Goal: Task Accomplishment & Management: Manage account settings

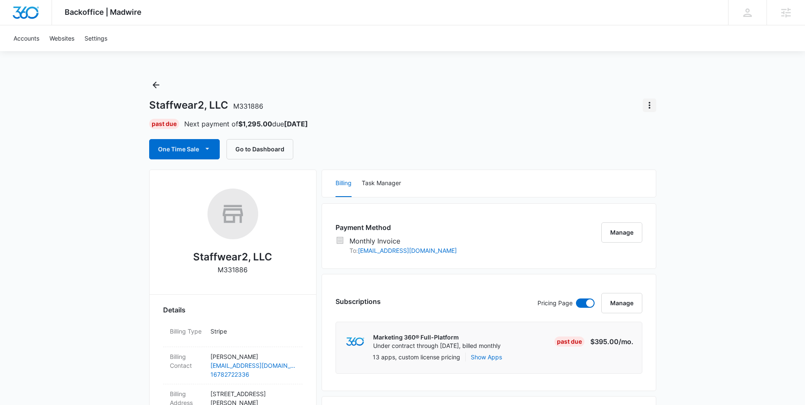
click at [653, 100] on icon "Actions" at bounding box center [649, 105] width 10 height 10
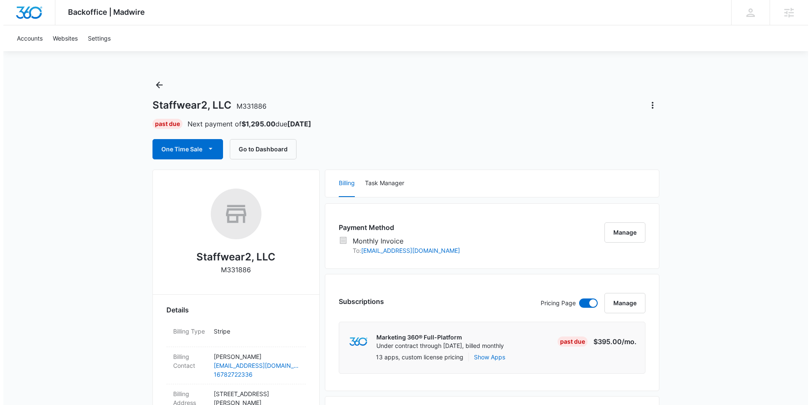
scroll to position [2, 0]
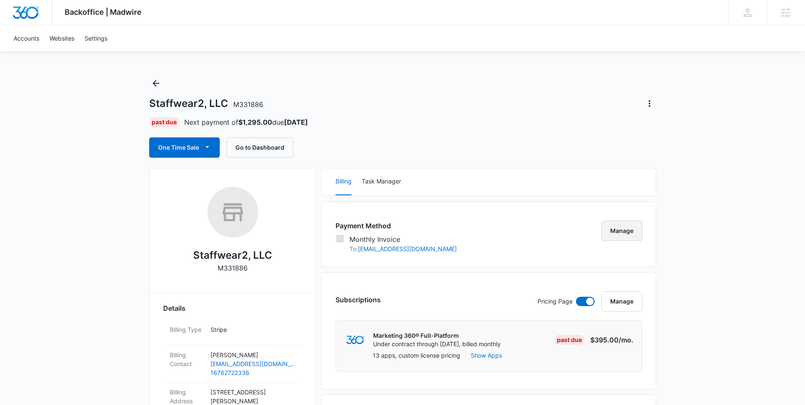
click at [617, 239] on button "Manage" at bounding box center [621, 230] width 41 height 20
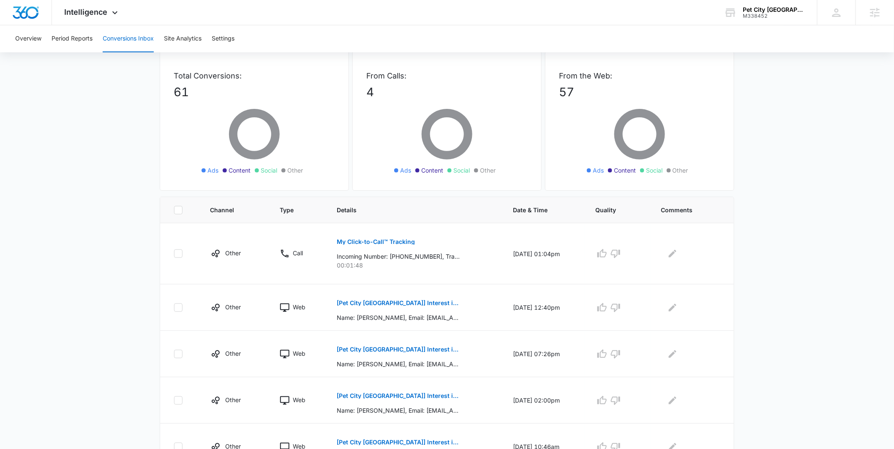
scroll to position [49, 0]
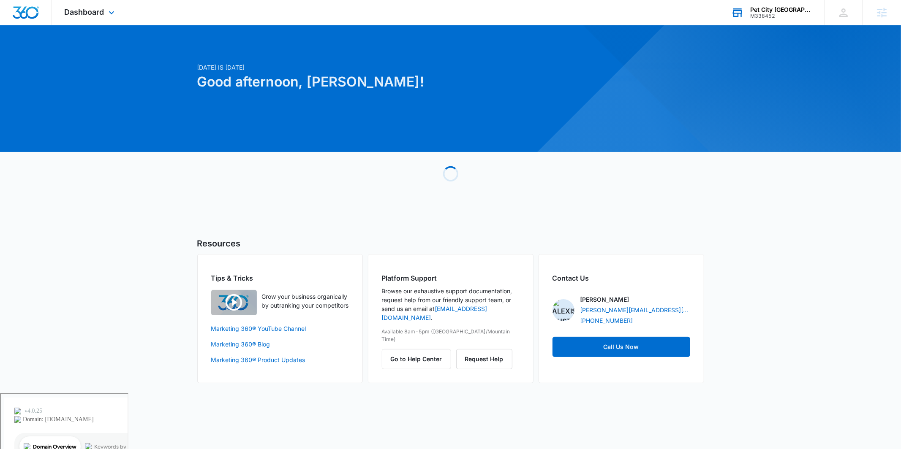
click at [782, 23] on div "Pet City Houston M338452 Your Accounts View All" at bounding box center [771, 12] width 106 height 25
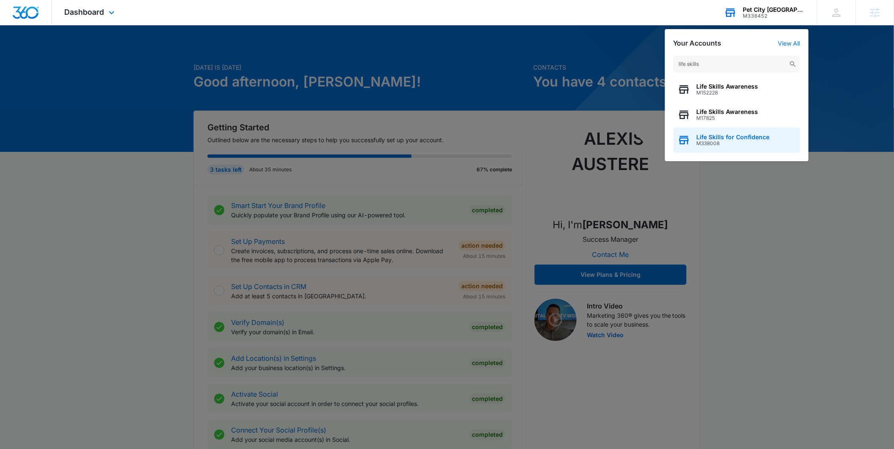
type input "life skills"
click at [733, 135] on span "Life Skills for Confidence" at bounding box center [732, 137] width 73 height 7
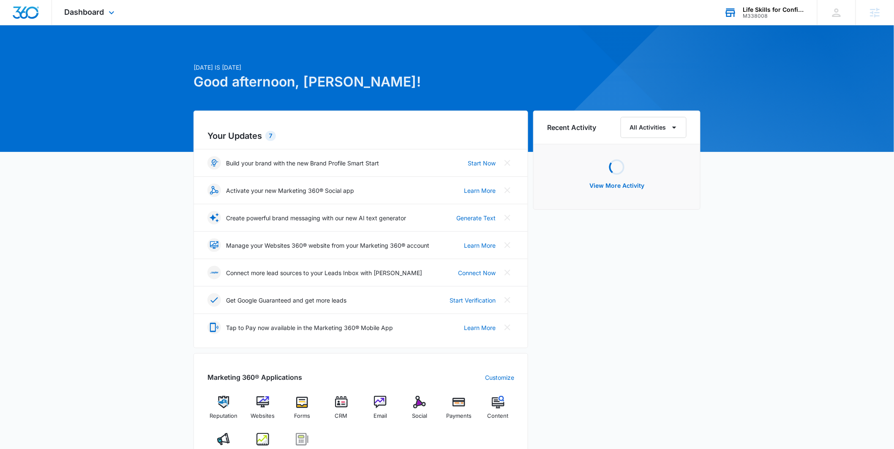
click at [77, 25] on div "Dashboard Apps Reputation Websites Forms CRM Email Social Payments POS Content …" at bounding box center [447, 12] width 894 height 25
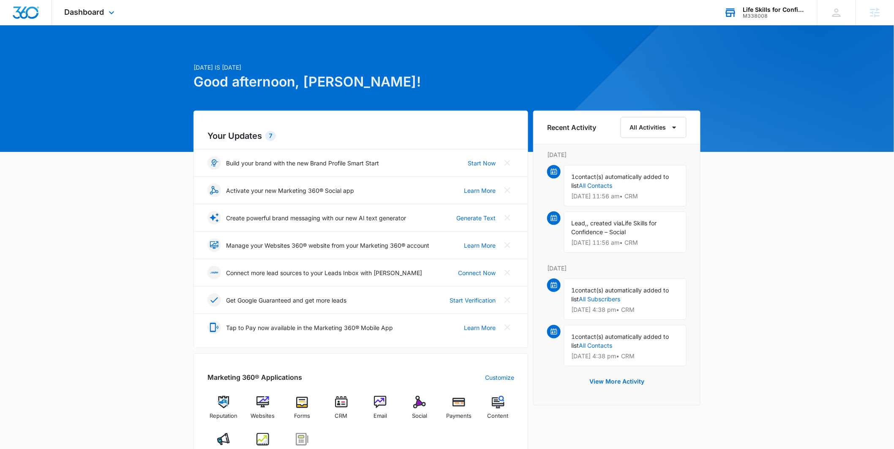
click at [95, 17] on div "Dashboard Apps Reputation Websites Forms CRM Email Social Payments POS Content …" at bounding box center [90, 12] width 77 height 25
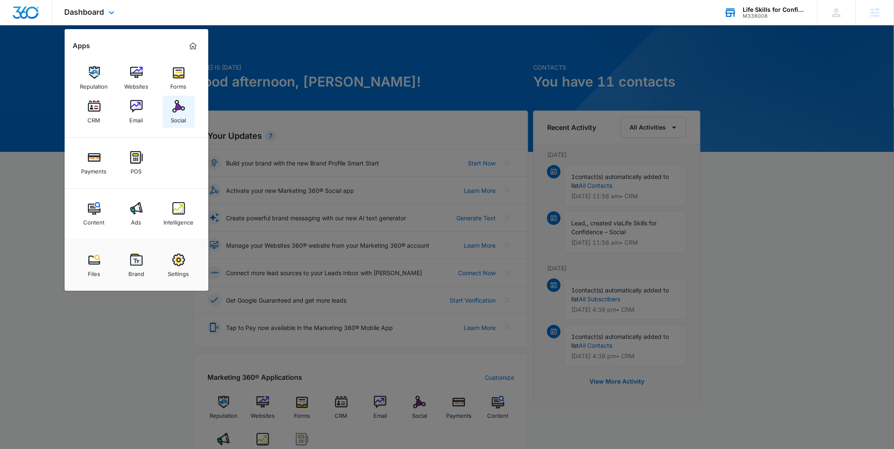
click at [171, 114] on div "Social" at bounding box center [178, 118] width 15 height 11
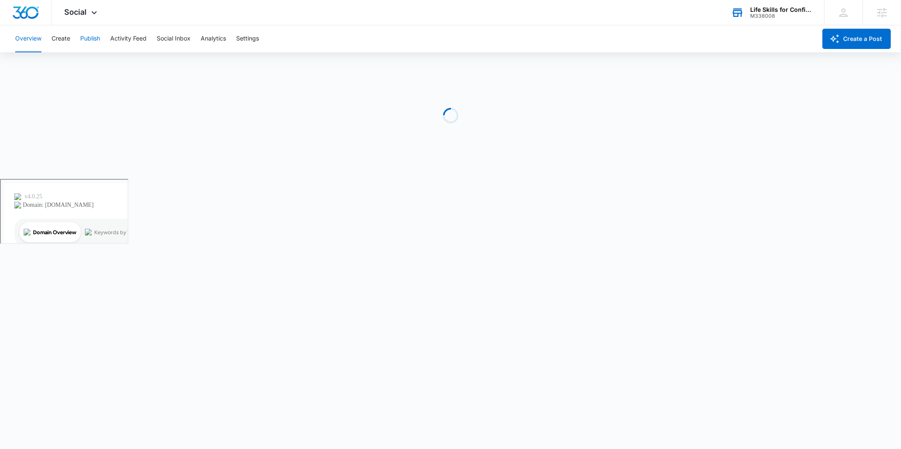
click at [82, 38] on button "Publish" at bounding box center [90, 38] width 20 height 27
click at [121, 36] on button "Activity Feed" at bounding box center [128, 38] width 36 height 27
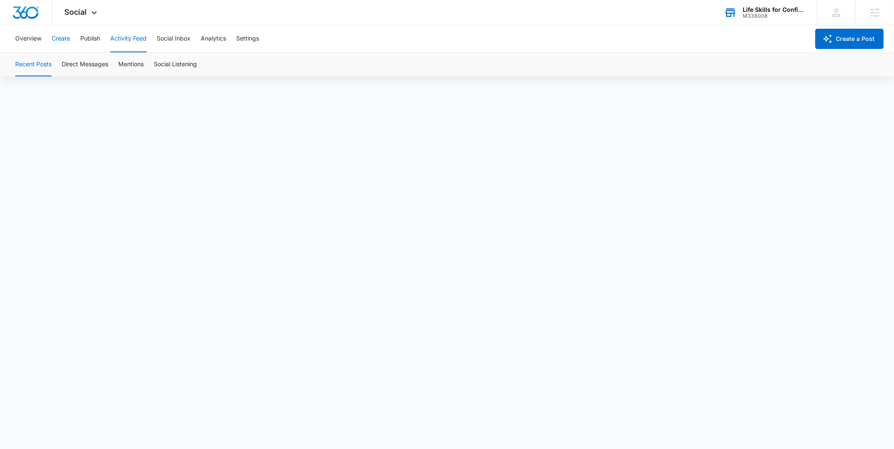
click at [61, 38] on button "Create" at bounding box center [61, 38] width 19 height 27
